Goal: Information Seeking & Learning: Learn about a topic

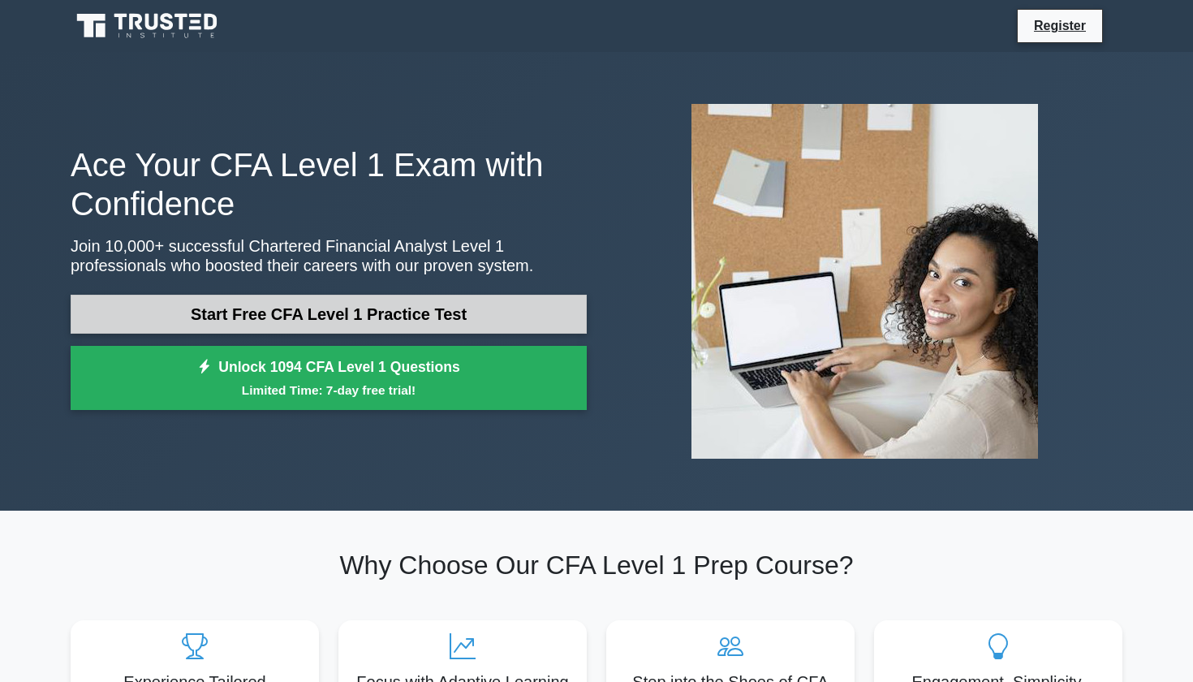
click at [342, 305] on link "Start Free CFA Level 1 Practice Test" at bounding box center [329, 314] width 516 height 39
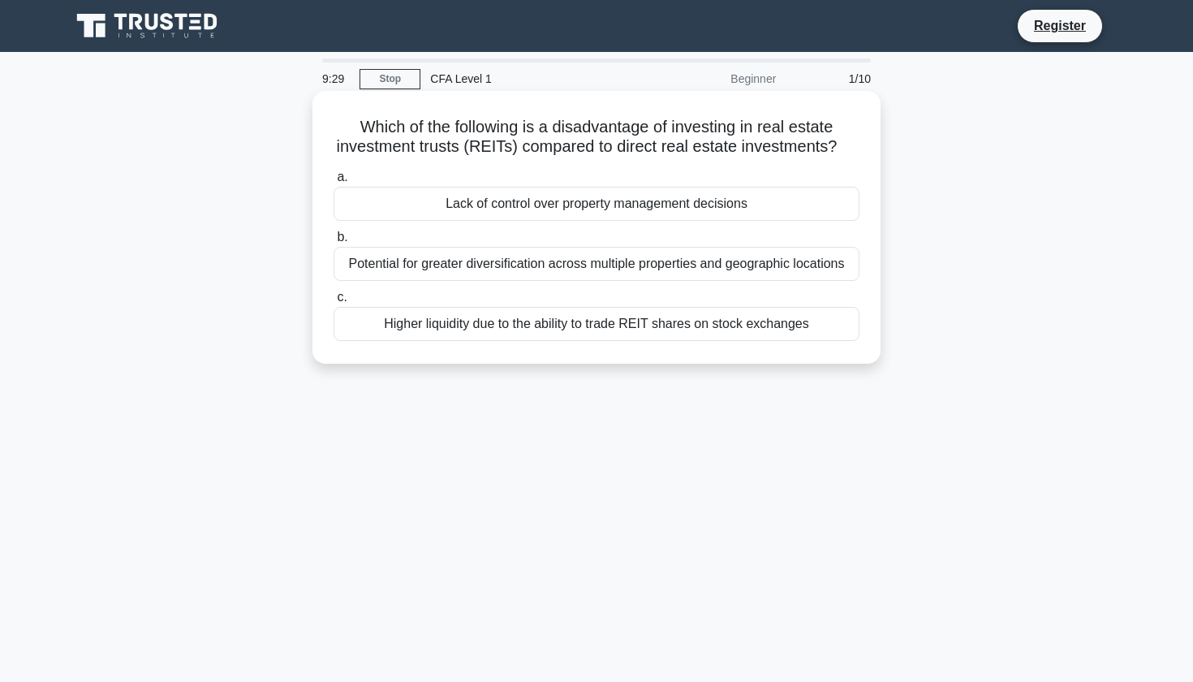
click at [603, 211] on div "Lack of control over property management decisions" at bounding box center [596, 204] width 526 height 34
click at [333, 183] on input "a. Lack of control over property management decisions" at bounding box center [333, 177] width 0 height 11
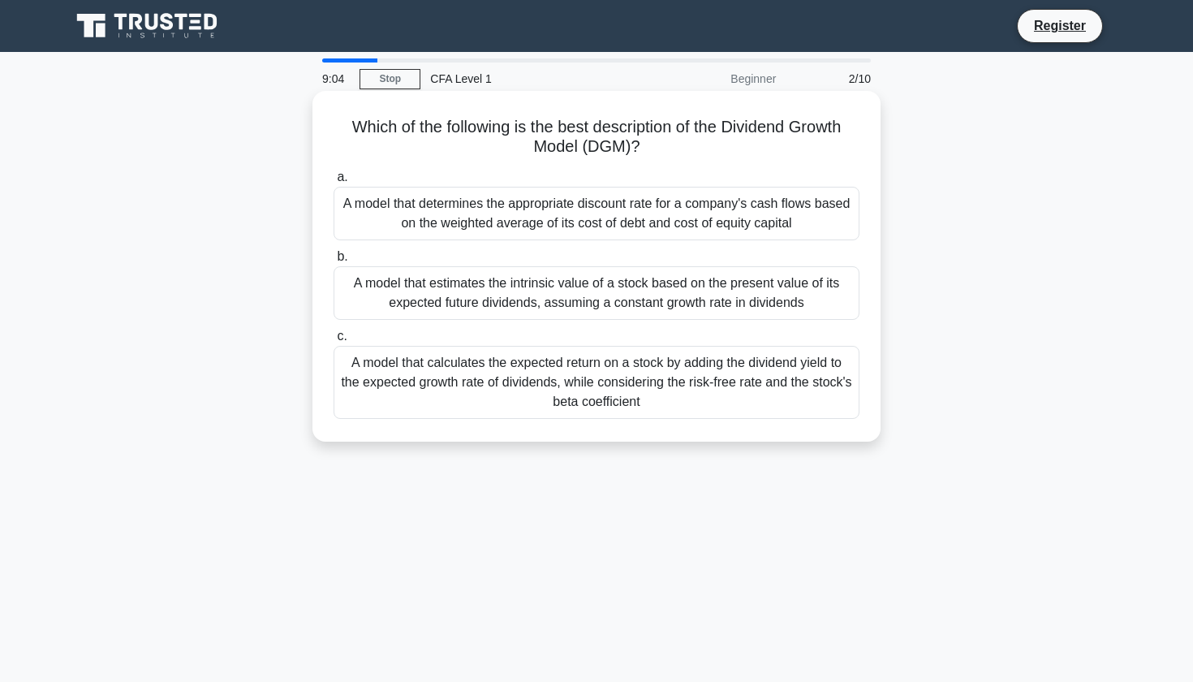
click at [539, 298] on div "A model that estimates the intrinsic value of a stock based on the present valu…" at bounding box center [596, 293] width 526 height 54
click at [333, 262] on input "b. A model that estimates the intrinsic value of a stock based on the present v…" at bounding box center [333, 257] width 0 height 11
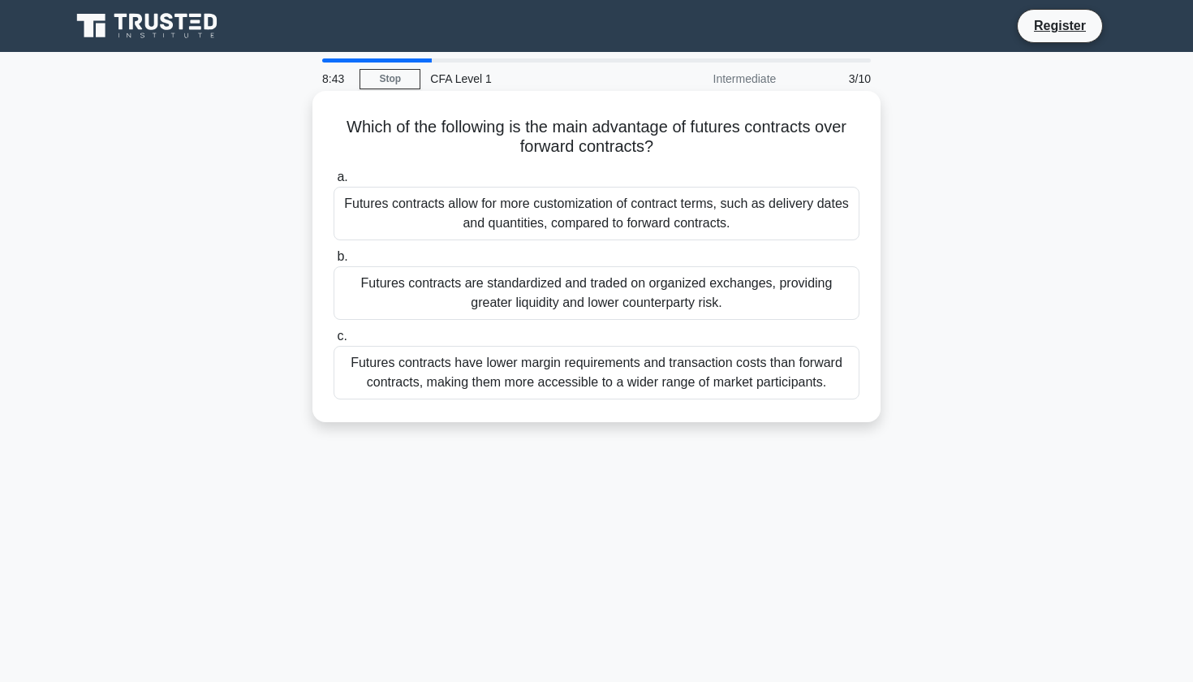
click at [614, 198] on div "Futures contracts allow for more customization of contract terms, such as deliv…" at bounding box center [596, 214] width 526 height 54
click at [333, 183] on input "a. Futures contracts allow for more customization of contract terms, such as de…" at bounding box center [333, 177] width 0 height 11
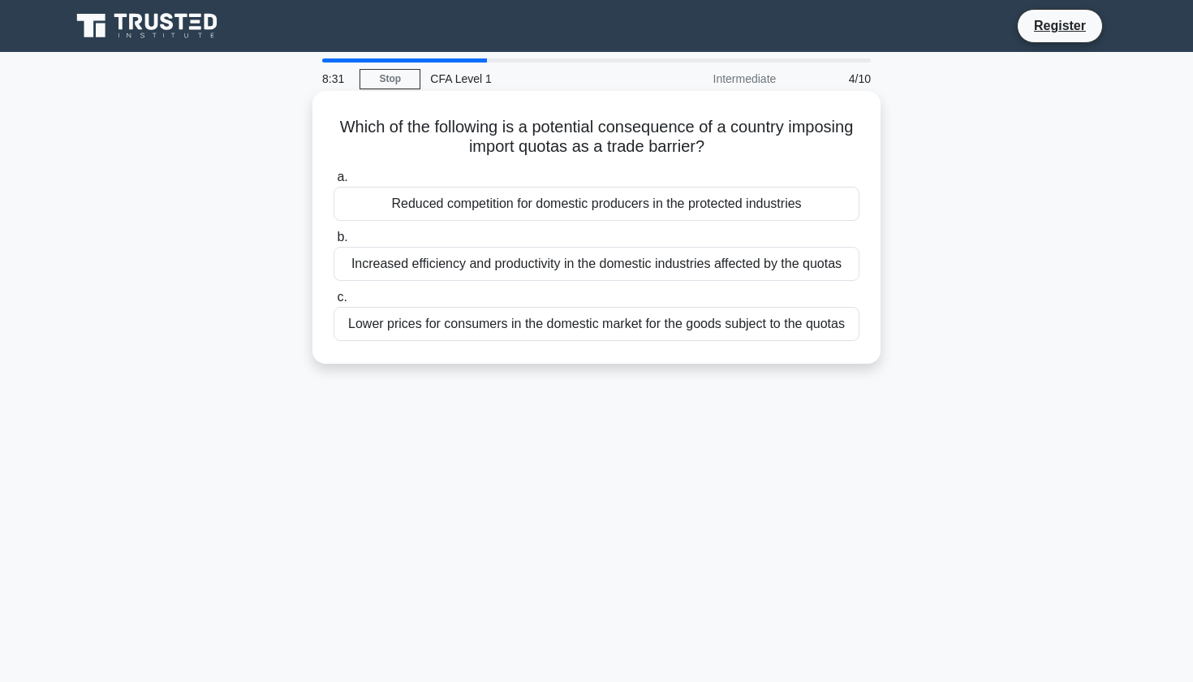
click at [608, 207] on div "Reduced competition for domestic producers in the protected industries" at bounding box center [596, 204] width 526 height 34
click at [333, 183] on input "a. Reduced competition for domestic producers in the protected industries" at bounding box center [333, 177] width 0 height 11
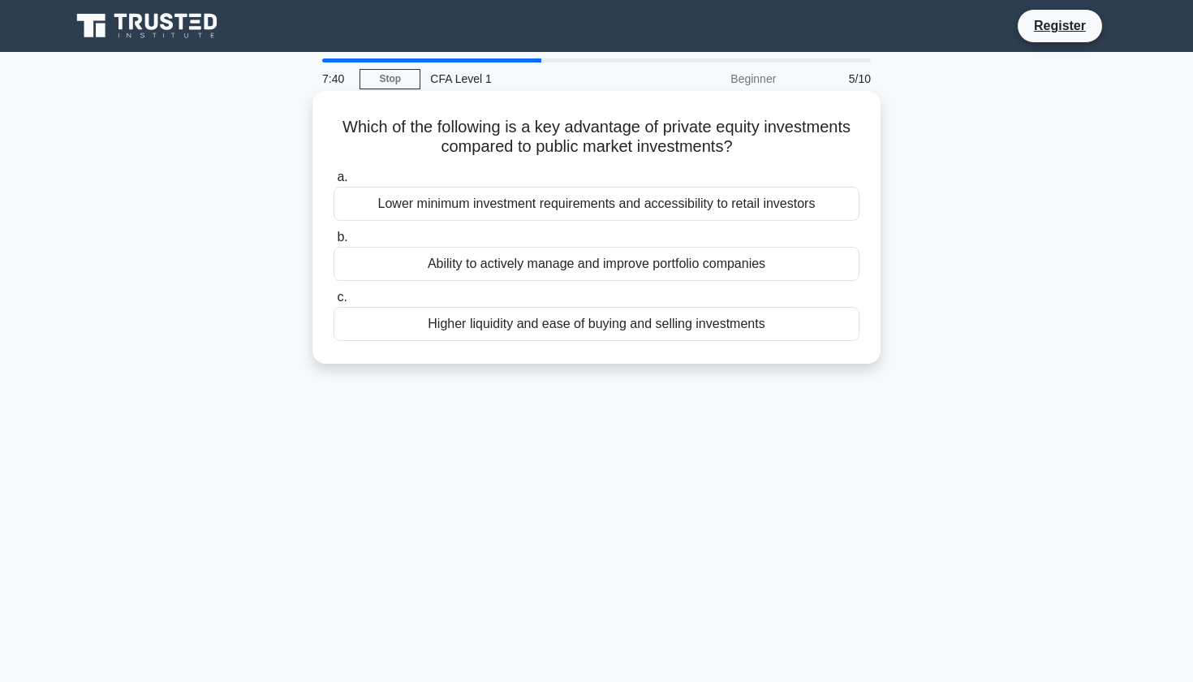
click at [498, 280] on div "Ability to actively manage and improve portfolio companies" at bounding box center [596, 264] width 526 height 34
click at [333, 243] on input "b. Ability to actively manage and improve portfolio companies" at bounding box center [333, 237] width 0 height 11
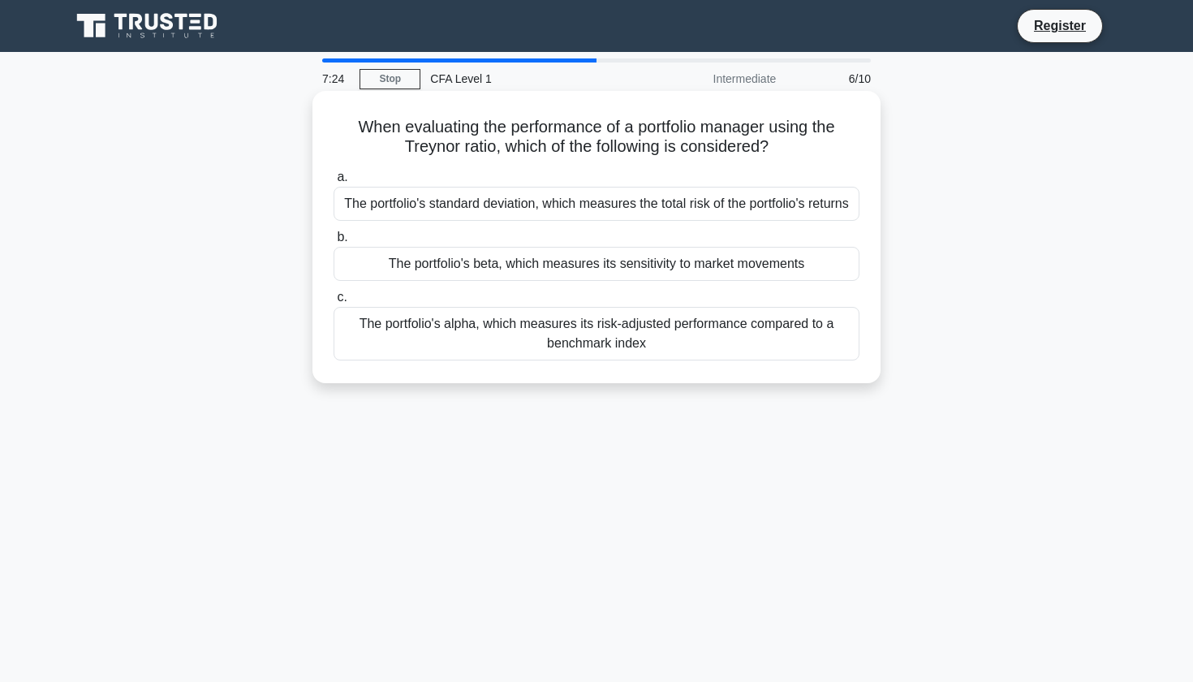
click at [490, 328] on div "The portfolio's alpha, which measures its risk-adjusted performance compared to…" at bounding box center [596, 334] width 526 height 54
click at [333, 303] on input "c. The portfolio's alpha, which measures its risk-adjusted performance compared…" at bounding box center [333, 297] width 0 height 11
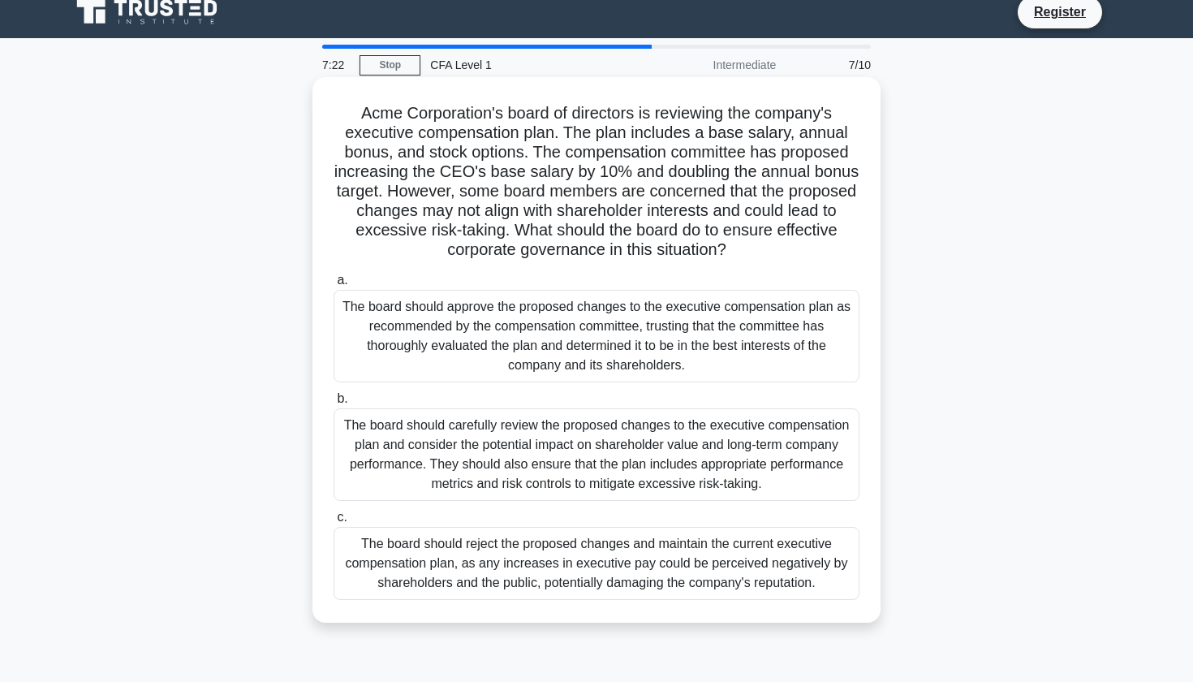
scroll to position [15, 0]
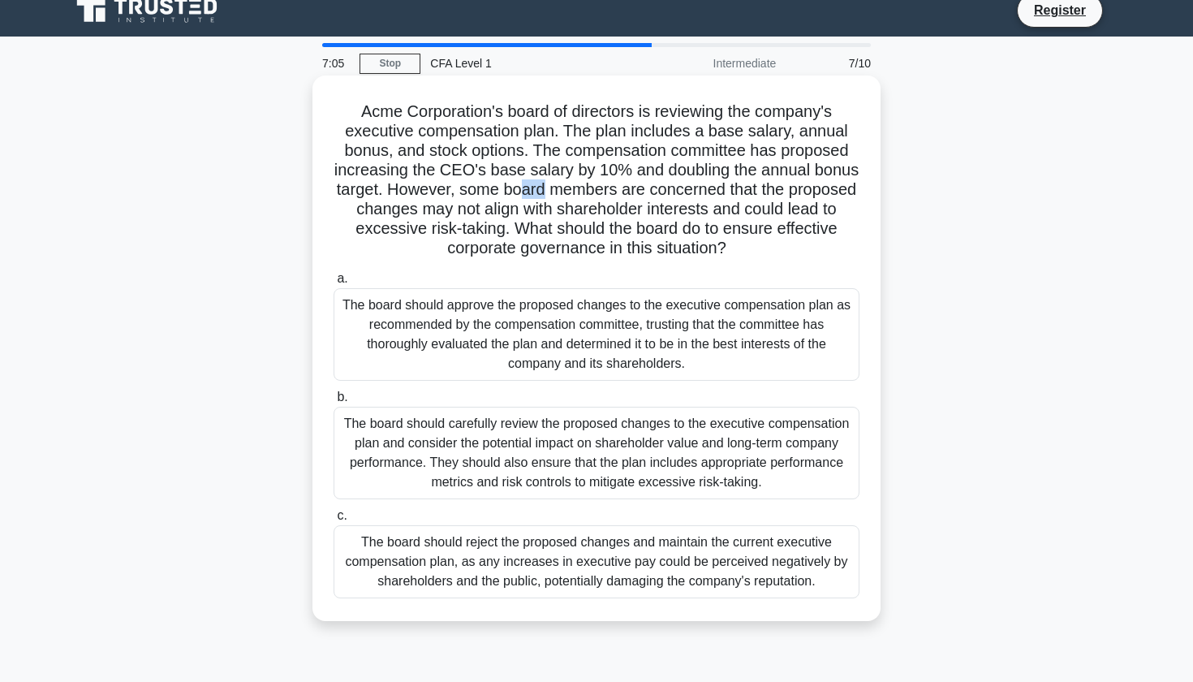
drag, startPoint x: 546, startPoint y: 183, endPoint x: 518, endPoint y: 191, distance: 29.3
click at [518, 191] on h5 "Acme Corporation's board of directors is reviewing the company's executive comp…" at bounding box center [596, 179] width 529 height 157
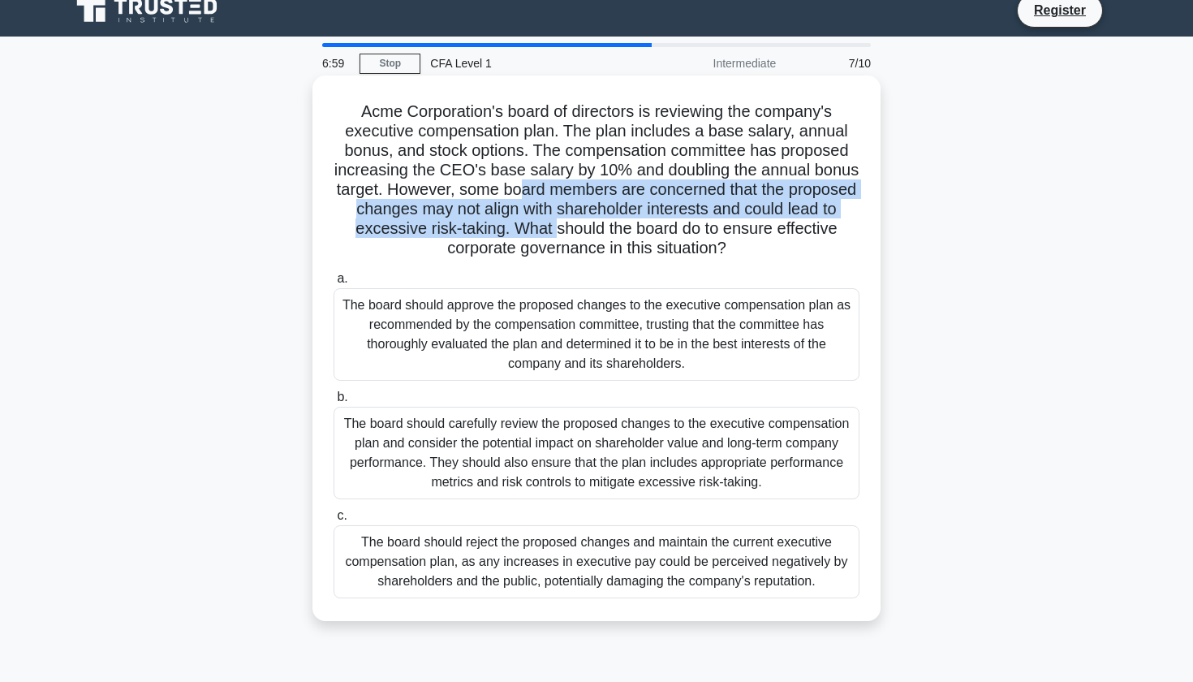
drag, startPoint x: 518, startPoint y: 191, endPoint x: 557, endPoint y: 227, distance: 53.4
click at [557, 227] on h5 "Acme Corporation's board of directors is reviewing the company's executive comp…" at bounding box center [596, 179] width 529 height 157
click at [556, 227] on h5 "Acme Corporation's board of directors is reviewing the company's executive comp…" at bounding box center [596, 179] width 529 height 157
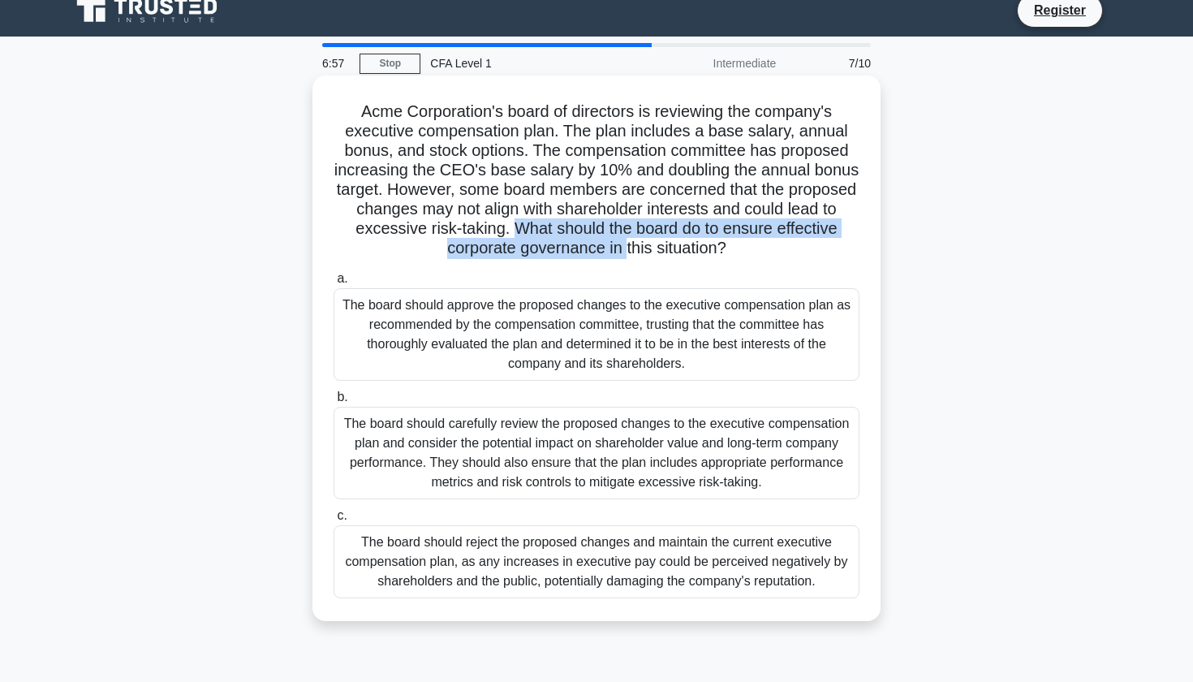
drag, startPoint x: 513, startPoint y: 227, endPoint x: 626, endPoint y: 254, distance: 116.7
click at [626, 254] on h5 "Acme Corporation's board of directors is reviewing the company's executive comp…" at bounding box center [596, 179] width 529 height 157
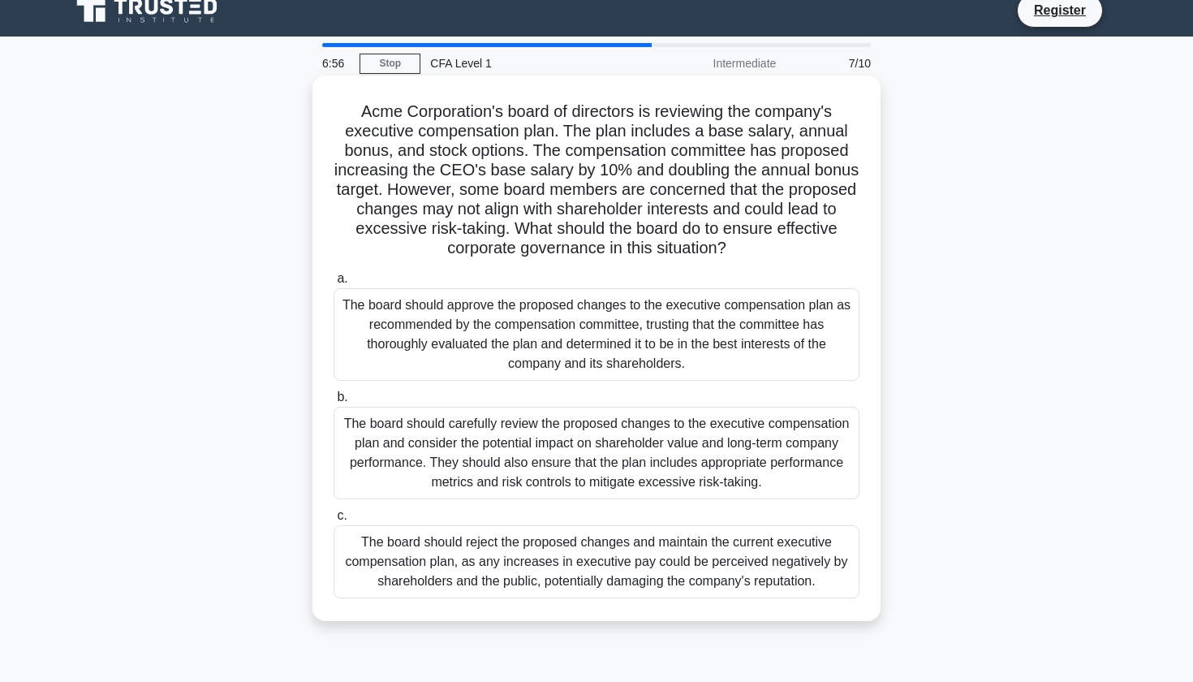
click at [626, 280] on label "a. The board should approve the proposed changes to the executive compensation …" at bounding box center [596, 325] width 526 height 112
click at [333, 280] on input "a. The board should approve the proposed changes to the executive compensation …" at bounding box center [333, 278] width 0 height 11
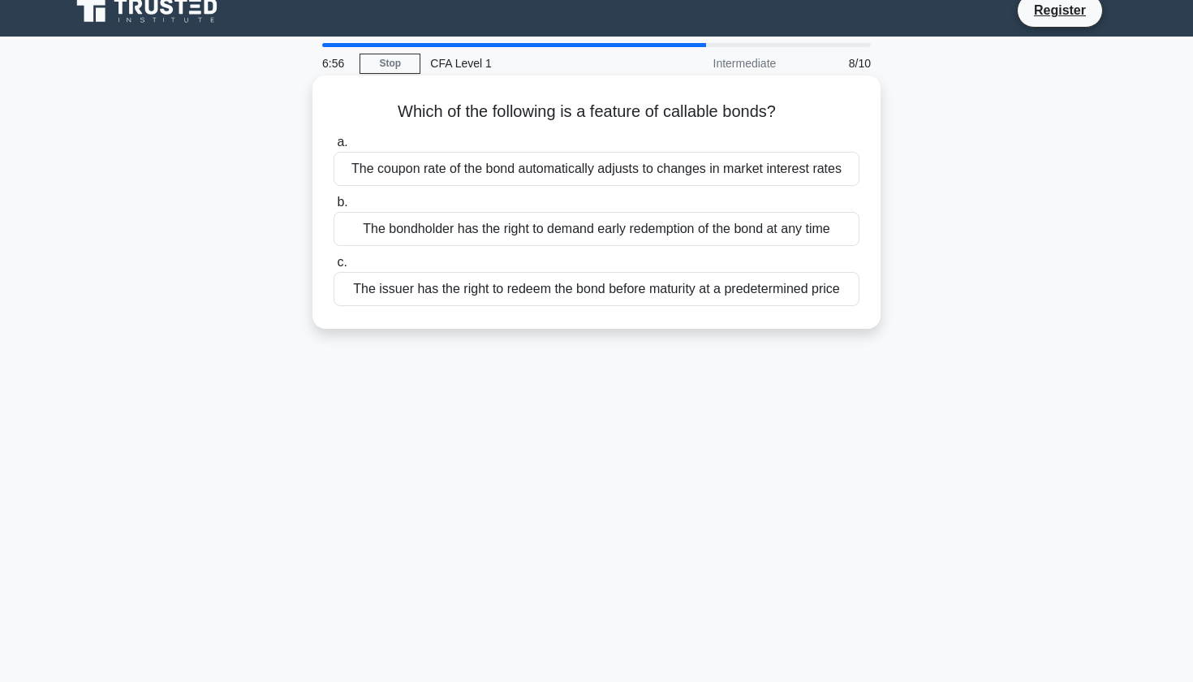
scroll to position [0, 0]
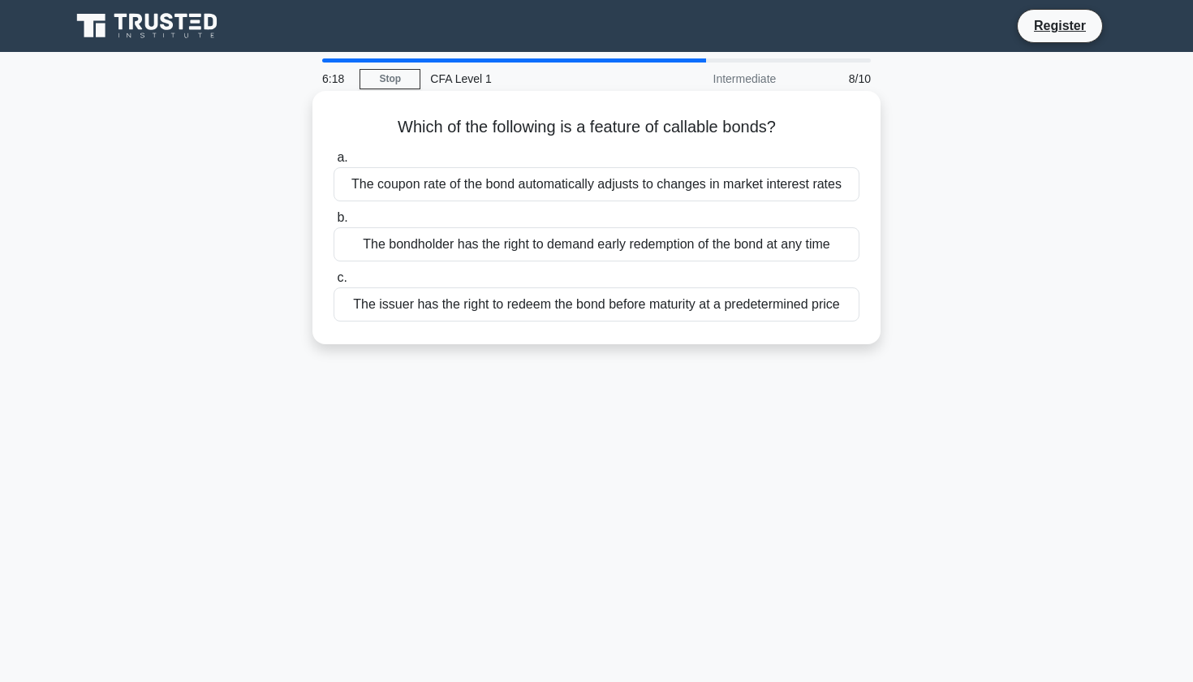
click at [480, 247] on div "The bondholder has the right to demand early redemption of the bond at any time" at bounding box center [596, 244] width 526 height 34
click at [333, 223] on input "b. The bondholder has the right to demand early redemption of the bond at any t…" at bounding box center [333, 218] width 0 height 11
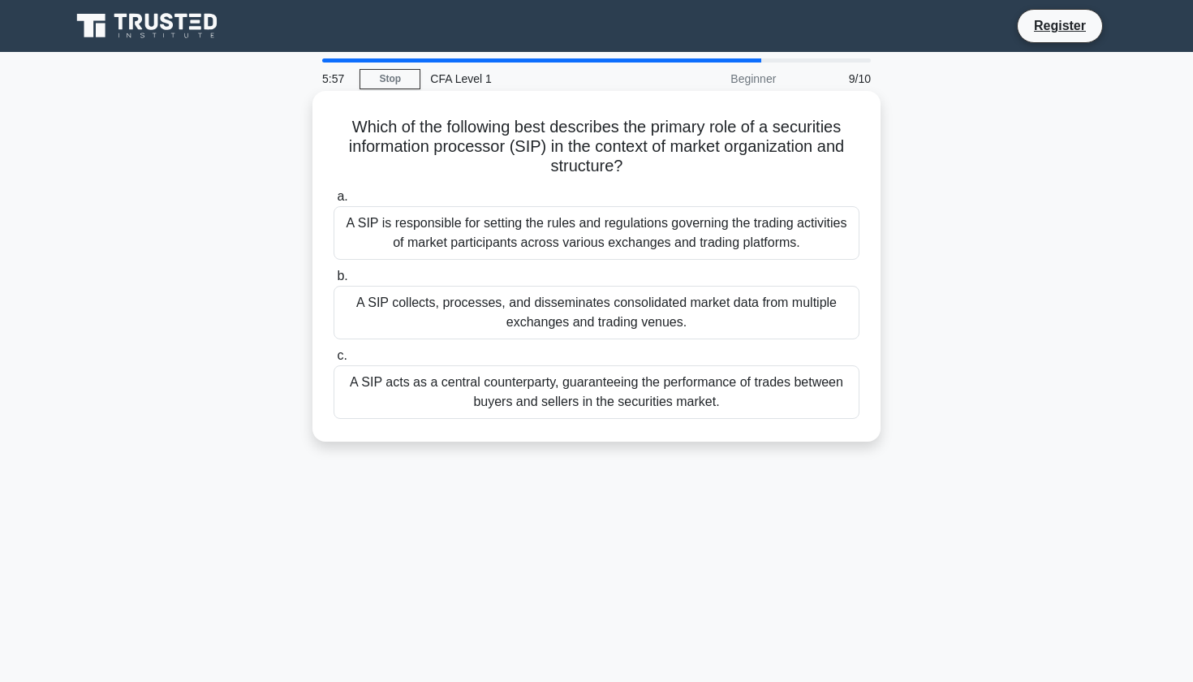
click at [475, 247] on div "A SIP is responsible for setting the rules and regulations governing the tradin…" at bounding box center [596, 233] width 526 height 54
click at [333, 202] on input "a. A SIP is responsible for setting the rules and regulations governing the tra…" at bounding box center [333, 196] width 0 height 11
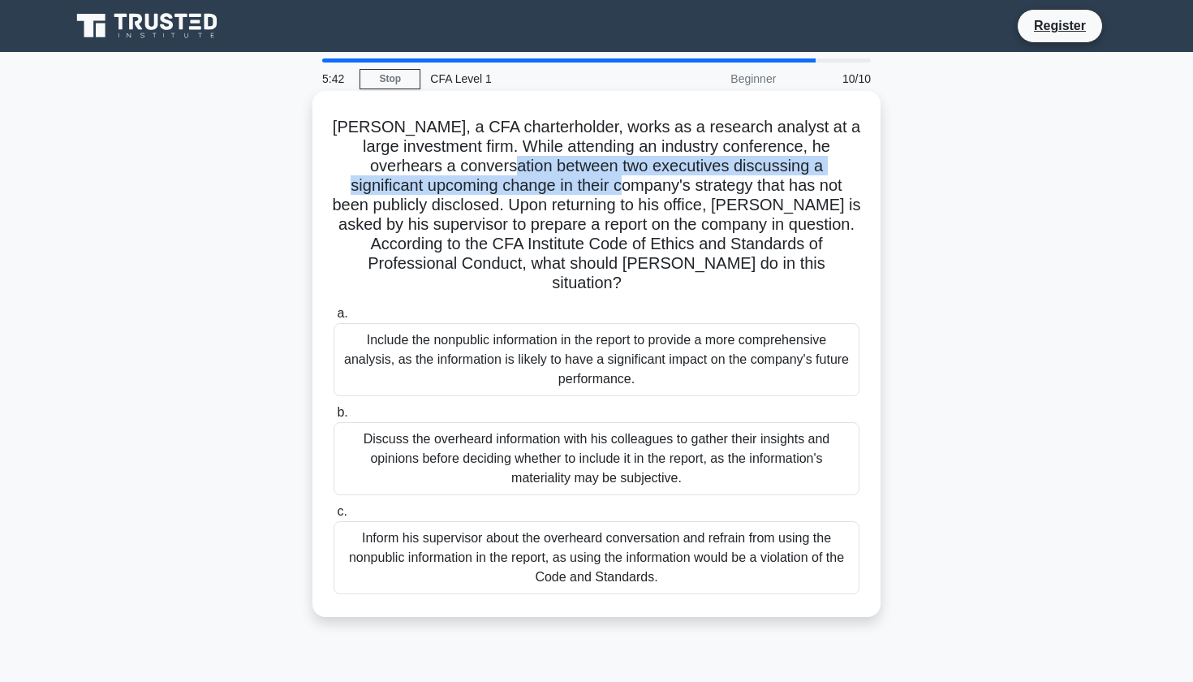
drag, startPoint x: 451, startPoint y: 173, endPoint x: 523, endPoint y: 178, distance: 72.4
click at [523, 178] on h5 "James, a CFA charterholder, works as a research analyst at a large investment f…" at bounding box center [596, 205] width 529 height 177
click at [525, 178] on h5 "James, a CFA charterholder, works as a research analyst at a large investment f…" at bounding box center [596, 205] width 529 height 177
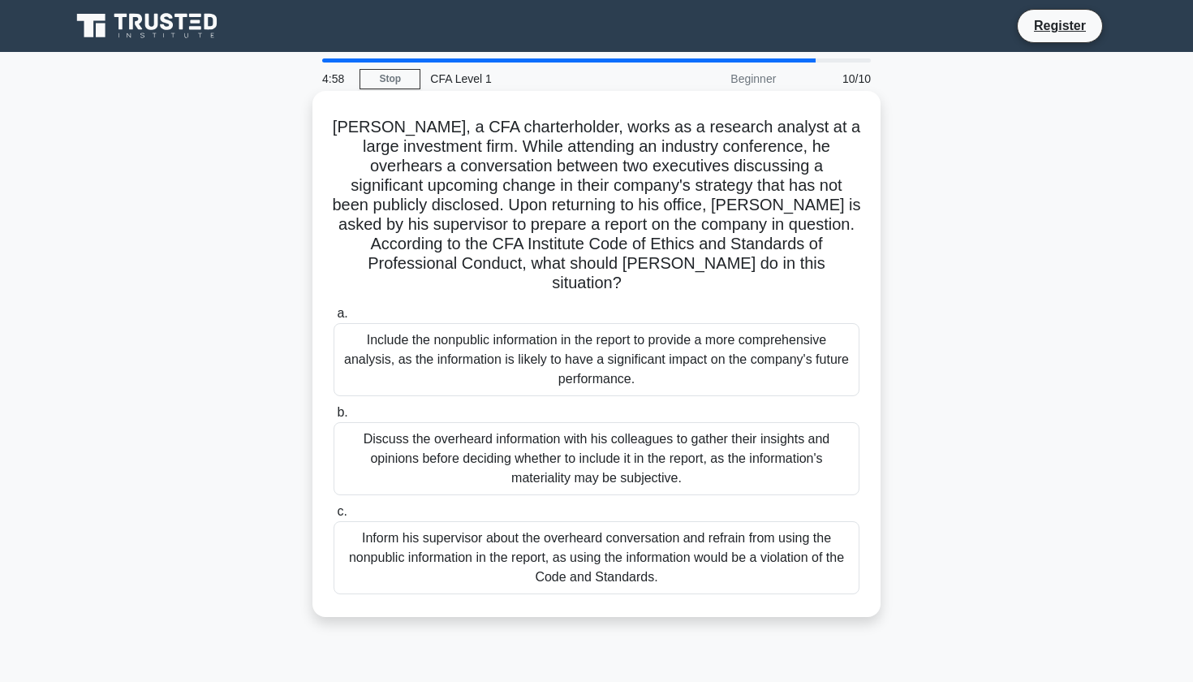
click at [454, 545] on div "Inform his supervisor about the overheard conversation and refrain from using t…" at bounding box center [596, 557] width 526 height 73
click at [333, 517] on input "c. Inform his supervisor about the overheard conversation and refrain from usin…" at bounding box center [333, 511] width 0 height 11
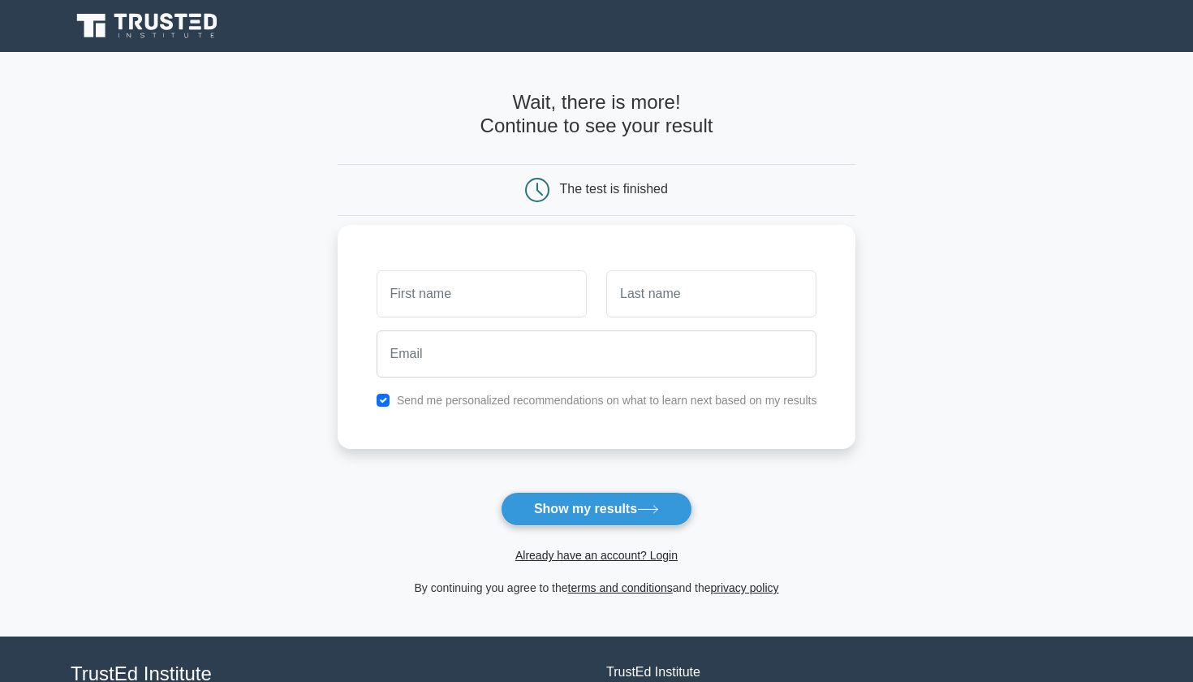
type input "V"
type input "M"
type input "CADASD,NAJDNS"
type input "AKSDBAIJNSICSDCNJLKJ"
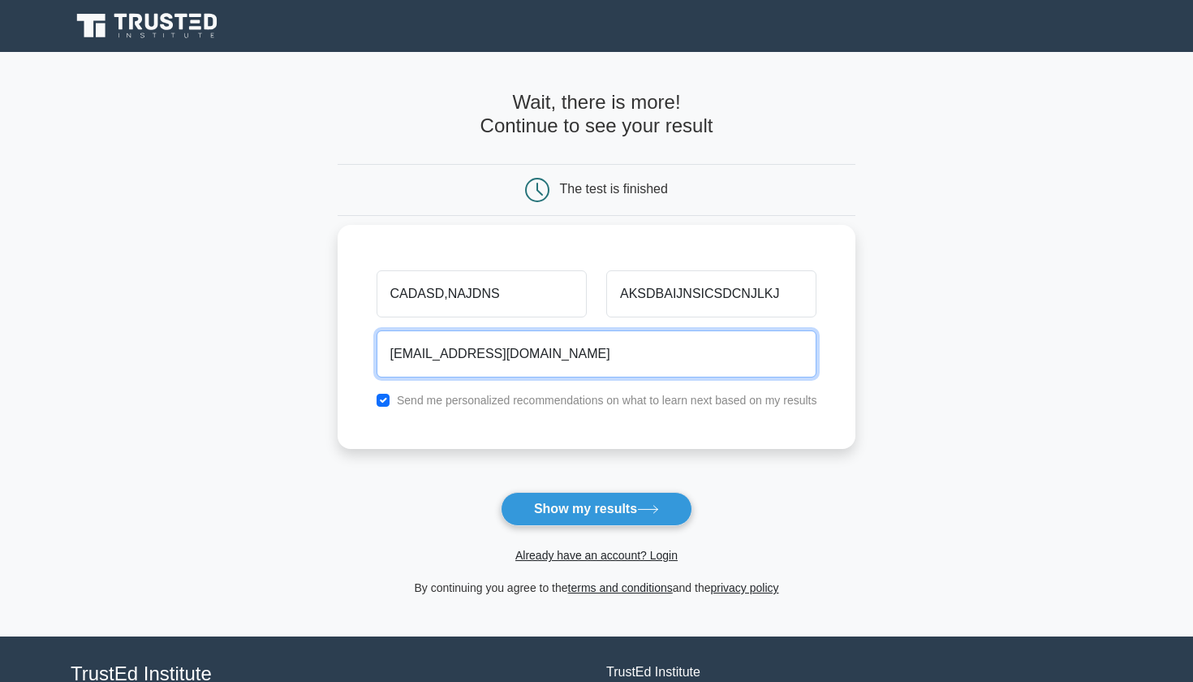
type input "[EMAIL_ADDRESS][DOMAIN_NAME]"
click at [376, 400] on div "Send me personalized recommendations on what to learn next based on my results" at bounding box center [597, 399] width 460 height 19
click at [381, 402] on input "checkbox" at bounding box center [382, 400] width 13 height 13
checkbox input "false"
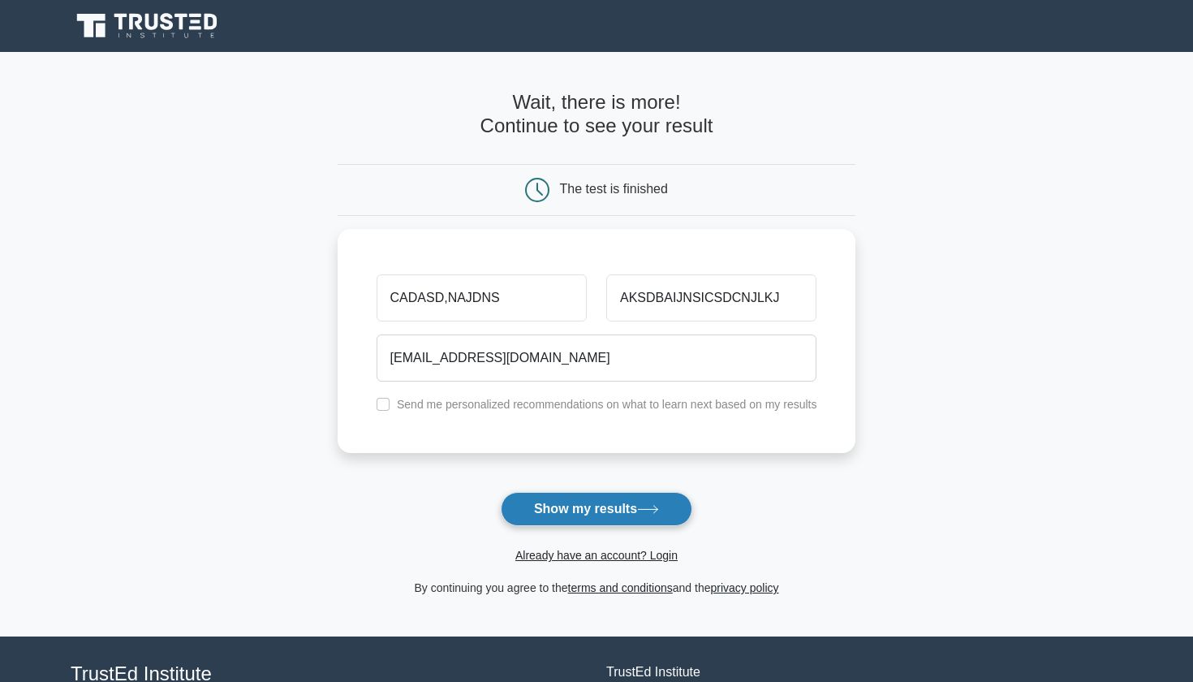
click at [625, 511] on button "Show my results" at bounding box center [596, 509] width 191 height 34
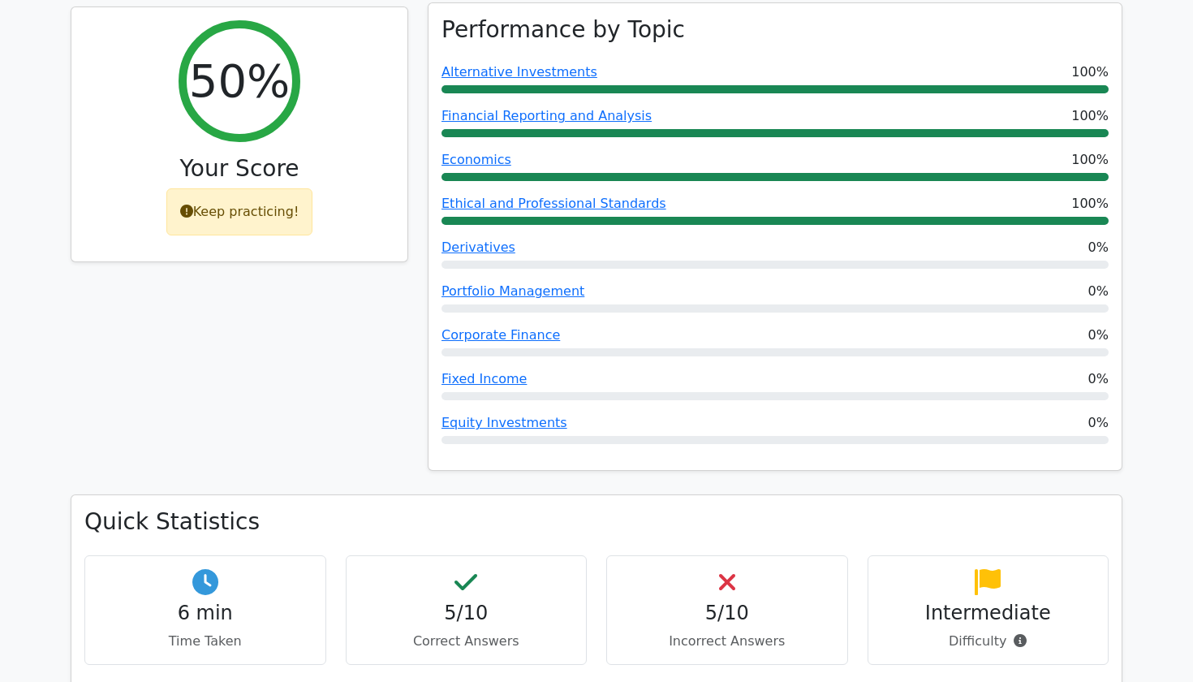
scroll to position [664, 0]
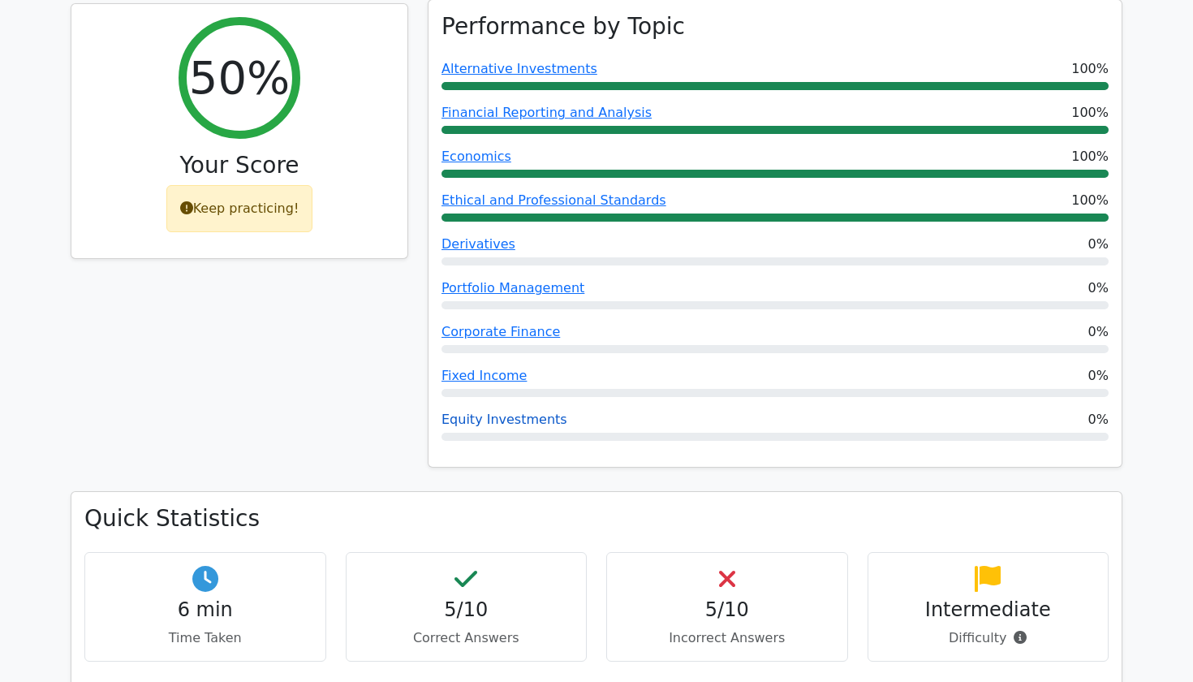
click at [479, 411] on link "Equity Investments" at bounding box center [504, 418] width 126 height 15
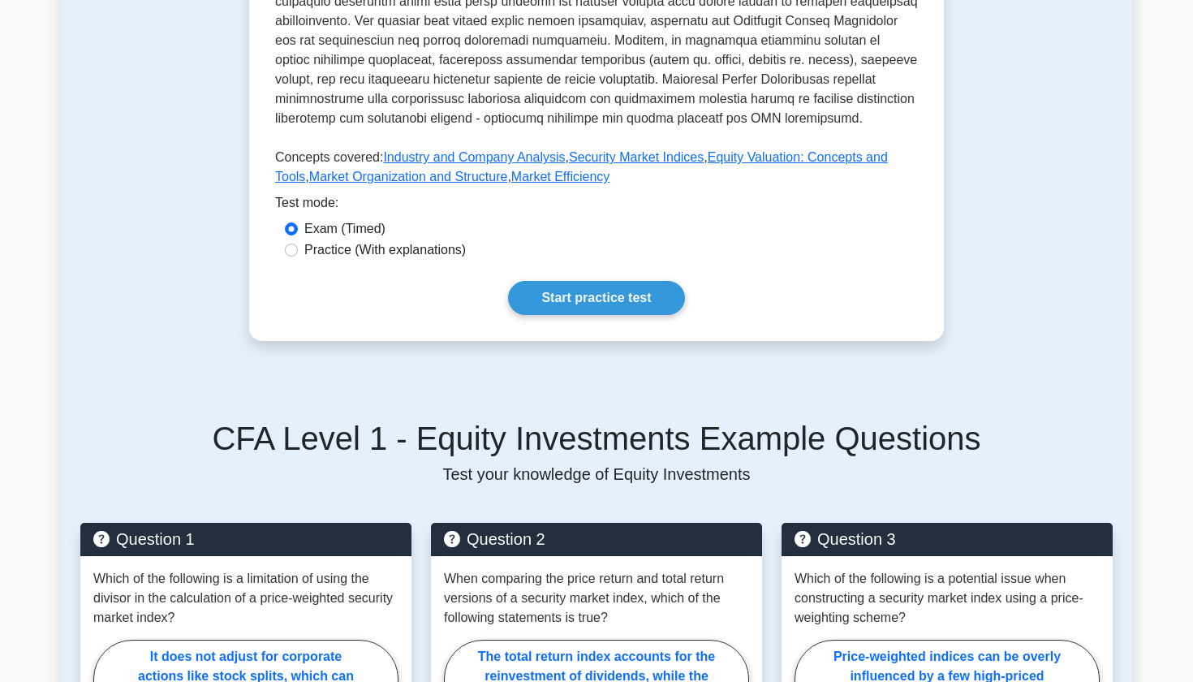
scroll to position [662, 0]
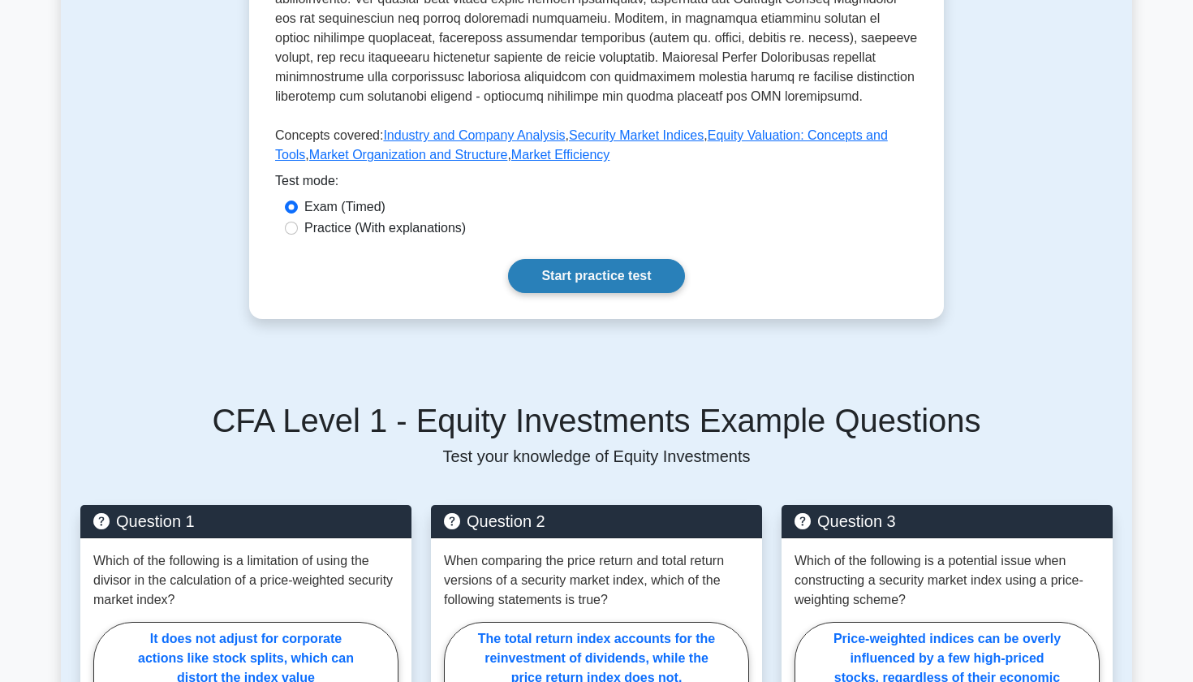
click at [570, 282] on link "Start practice test" at bounding box center [596, 276] width 176 height 34
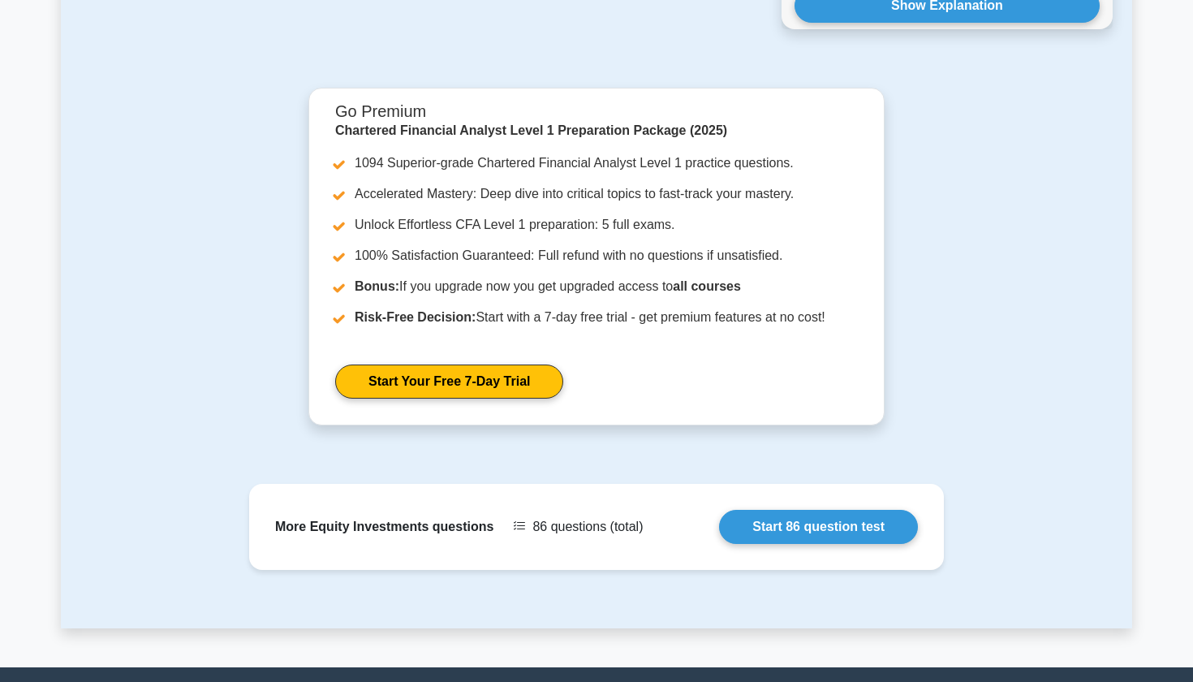
scroll to position [1675, 0]
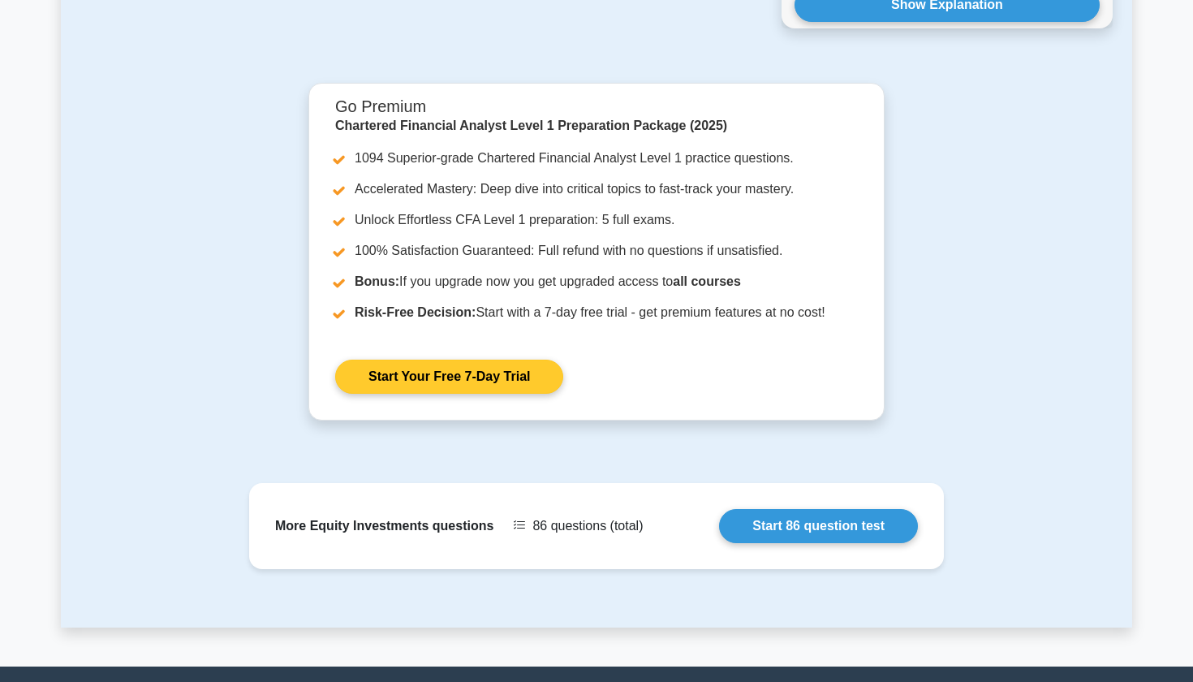
click at [411, 373] on link "Start Your Free 7-Day Trial" at bounding box center [449, 376] width 228 height 34
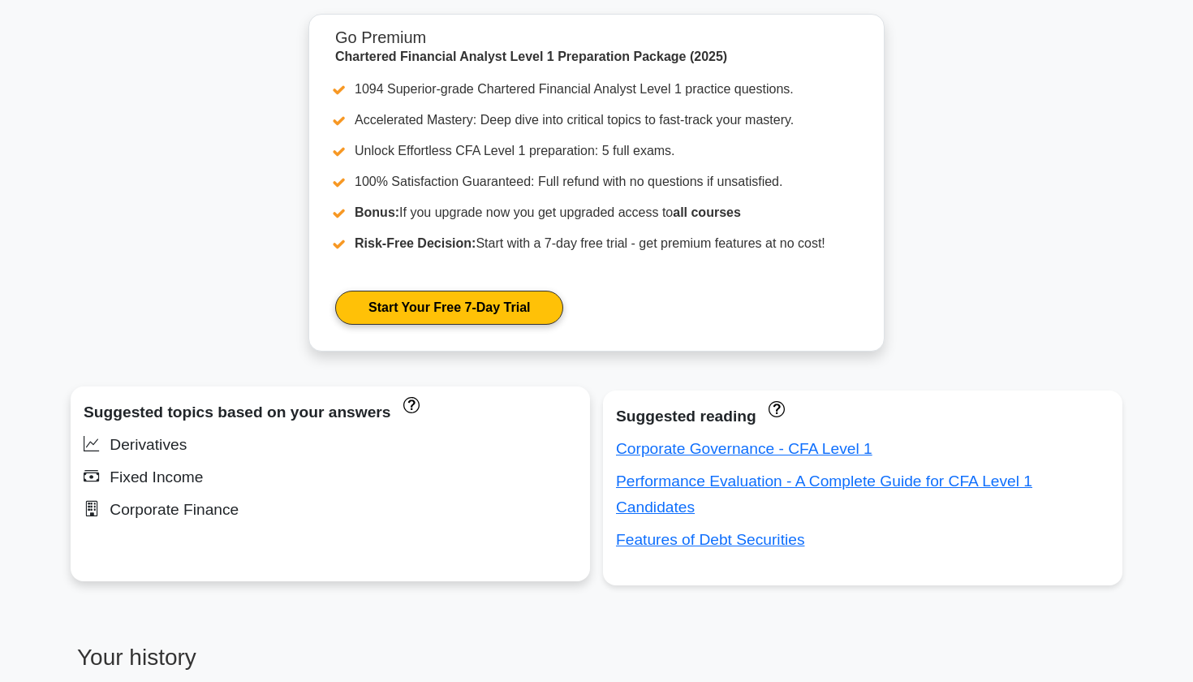
scroll to position [734, 0]
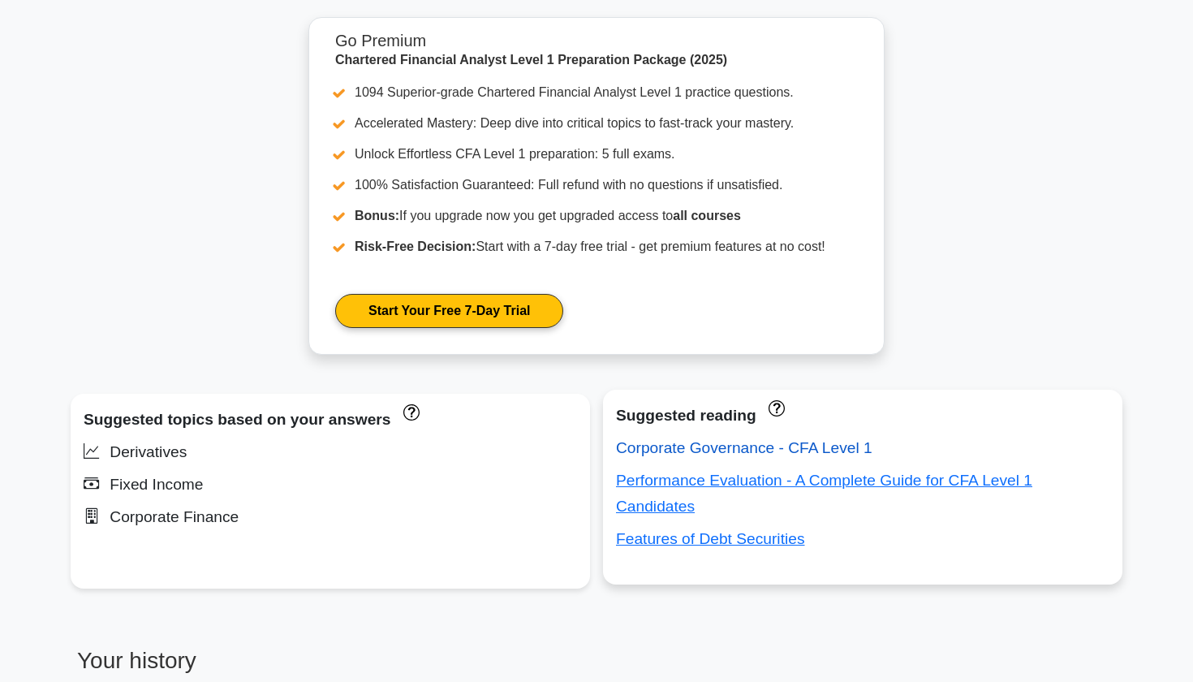
click at [658, 449] on link "Corporate Governance - CFA Level 1" at bounding box center [744, 447] width 256 height 17
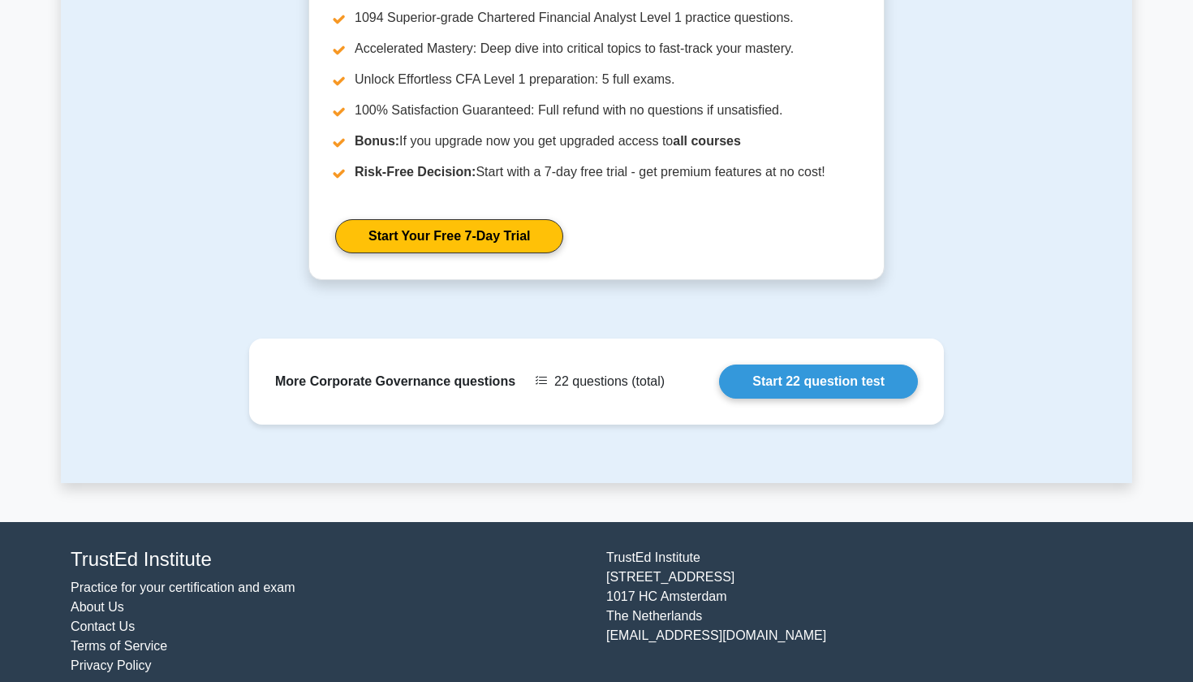
scroll to position [3034, 0]
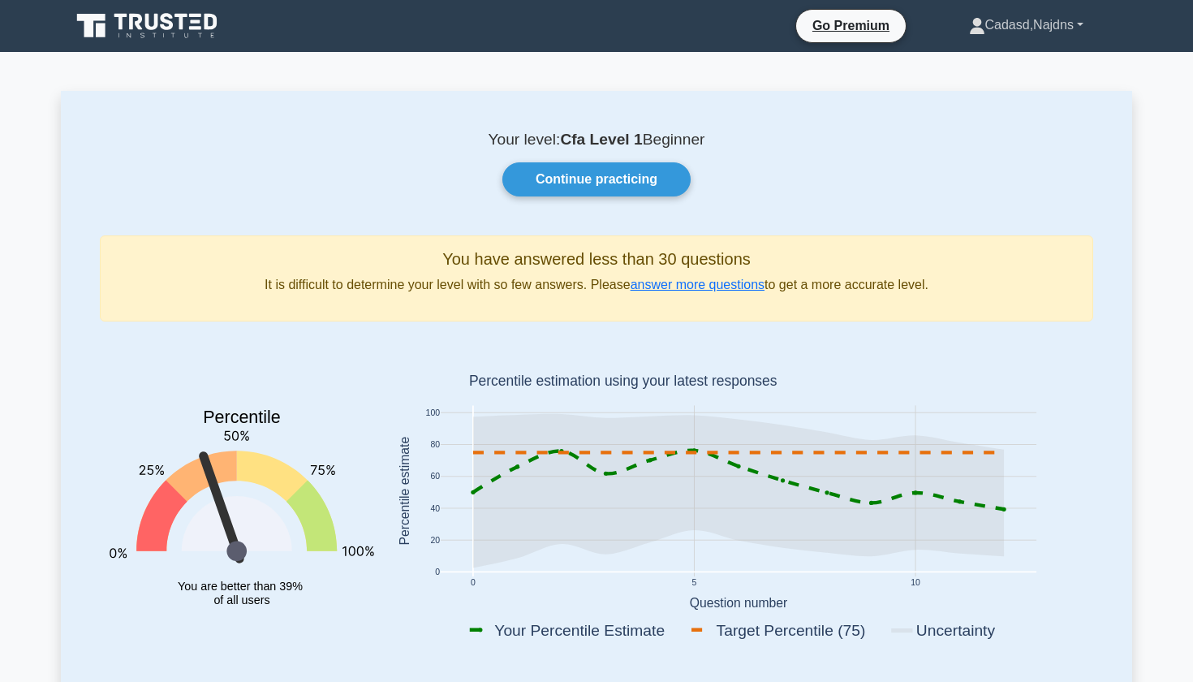
click at [989, 19] on link "Cadasd,Najdns" at bounding box center [1026, 25] width 192 height 32
click at [964, 68] on link "Profile" at bounding box center [995, 63] width 128 height 26
